Goal: Task Accomplishment & Management: Manage account settings

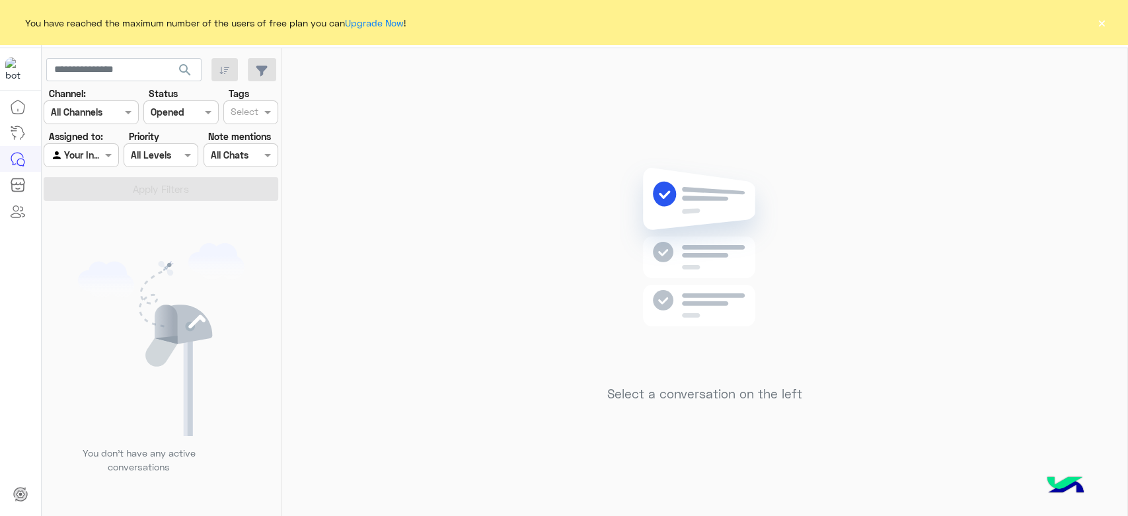
click at [1097, 24] on button "×" at bounding box center [1101, 22] width 13 height 13
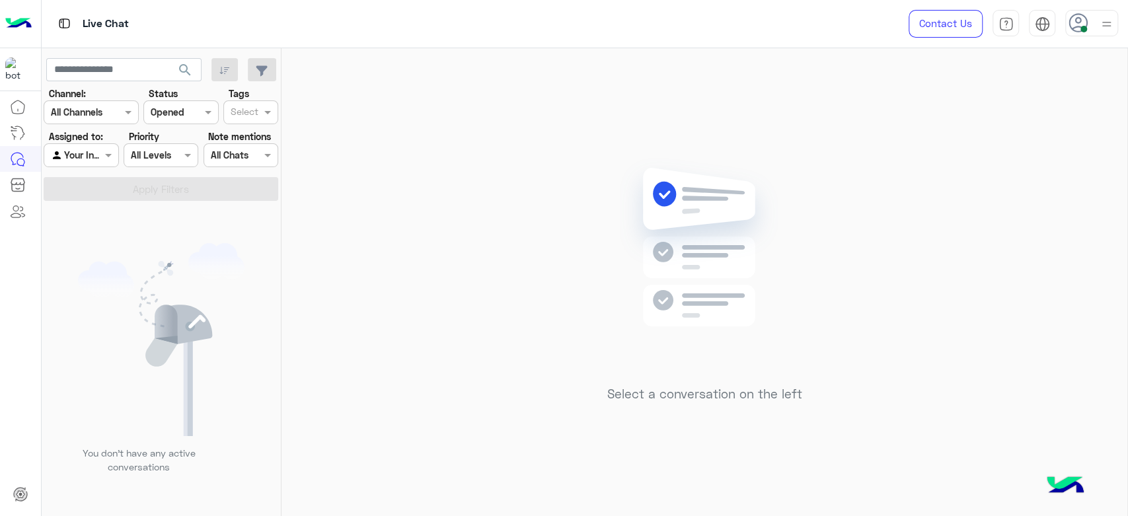
click at [1087, 26] on icon at bounding box center [1078, 23] width 20 height 20
click at [1013, 180] on label "Offline" at bounding box center [1035, 188] width 144 height 24
